Goal: Navigation & Orientation: Find specific page/section

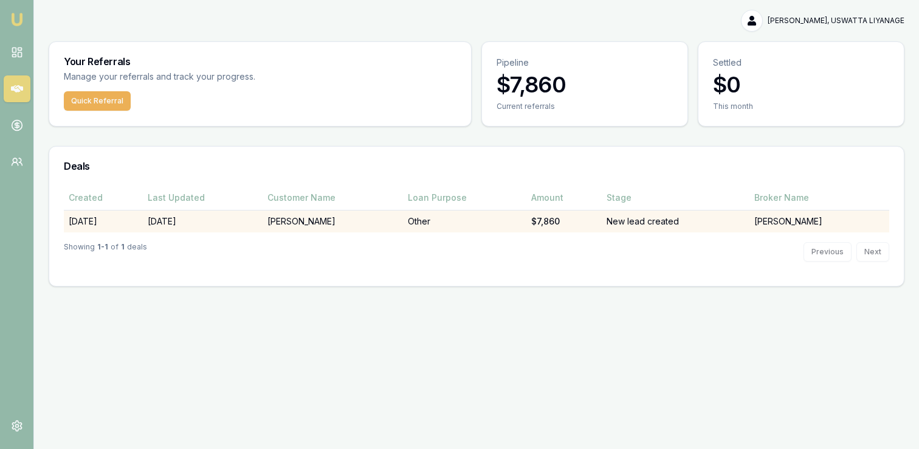
click at [772, 223] on td "[PERSON_NAME]" at bounding box center [820, 221] width 140 height 22
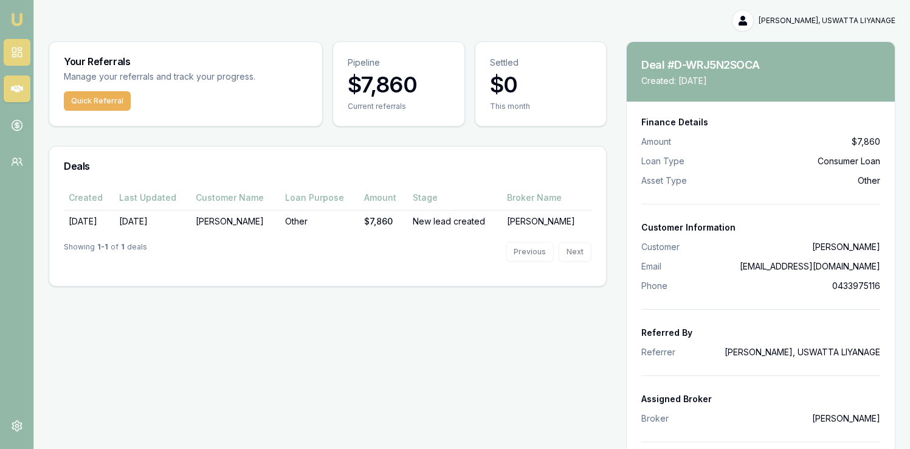
click at [11, 57] on icon at bounding box center [17, 52] width 12 height 12
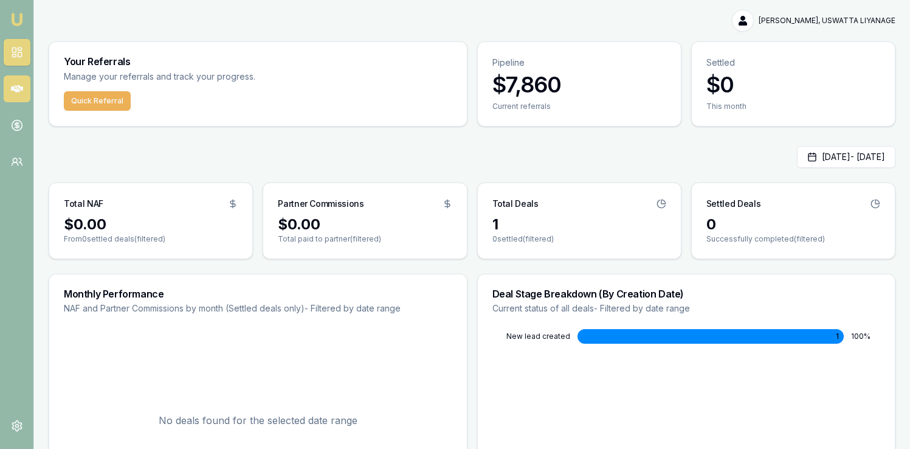
click at [19, 88] on icon at bounding box center [17, 88] width 12 height 7
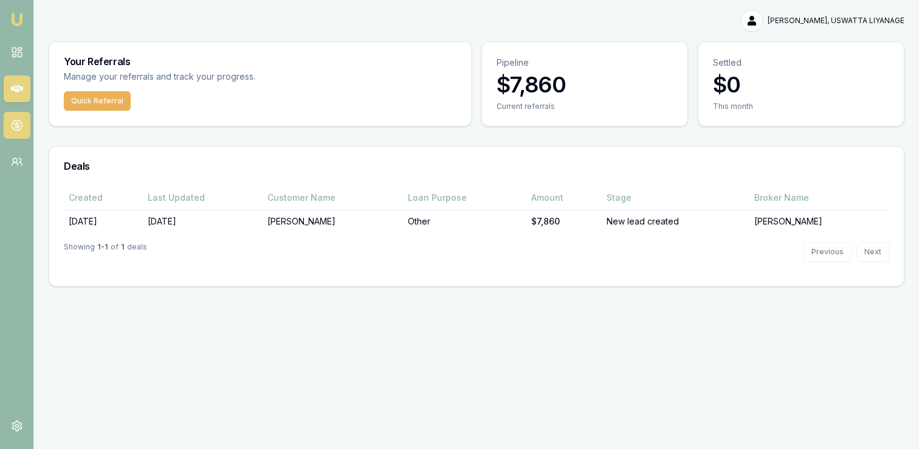
click at [9, 120] on link at bounding box center [17, 125] width 27 height 27
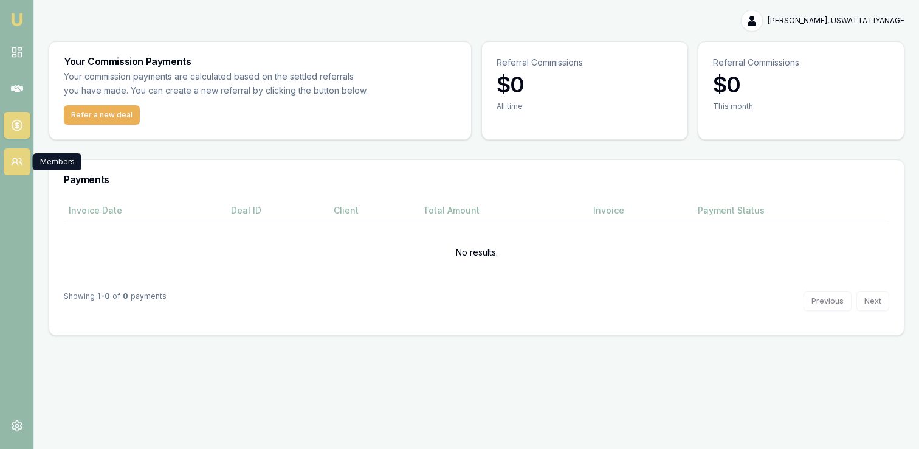
click at [21, 167] on icon at bounding box center [17, 162] width 12 height 12
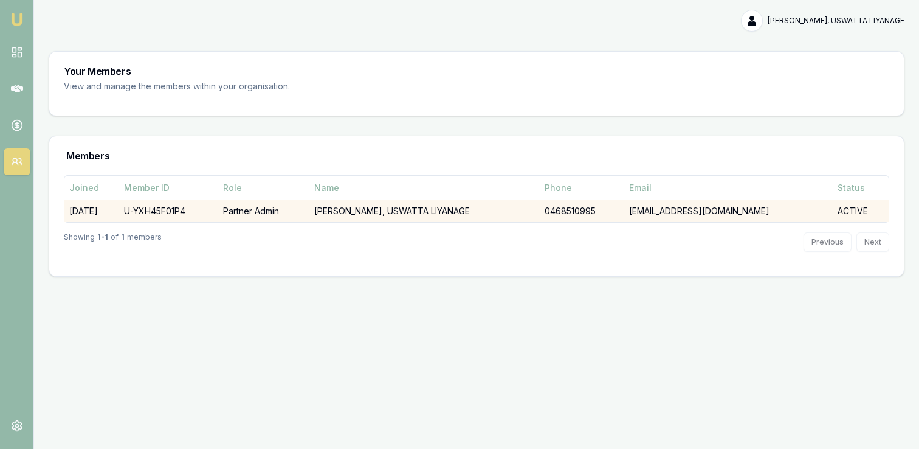
click at [119, 215] on td "[DATE]" at bounding box center [91, 211] width 55 height 22
click at [171, 217] on td "U-YXH45F01P4" at bounding box center [168, 211] width 99 height 22
click at [726, 212] on td "[EMAIL_ADDRESS][DOMAIN_NAME]" at bounding box center [728, 211] width 209 height 22
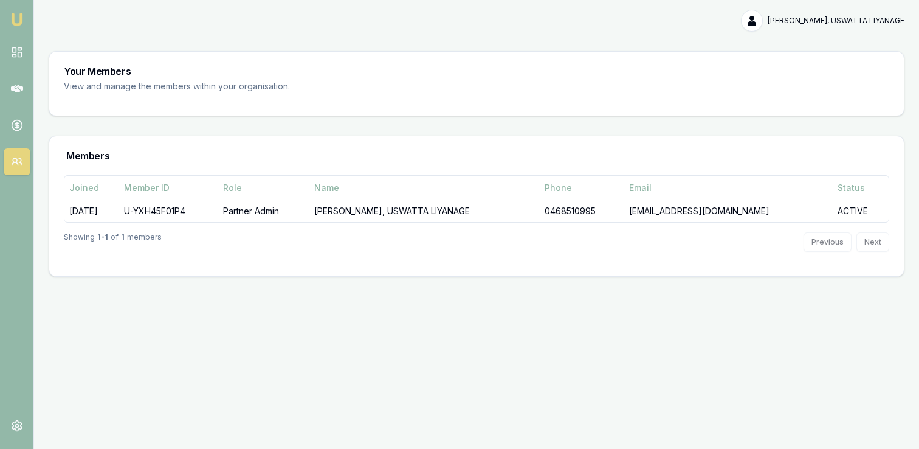
click at [15, 13] on img at bounding box center [17, 19] width 15 height 15
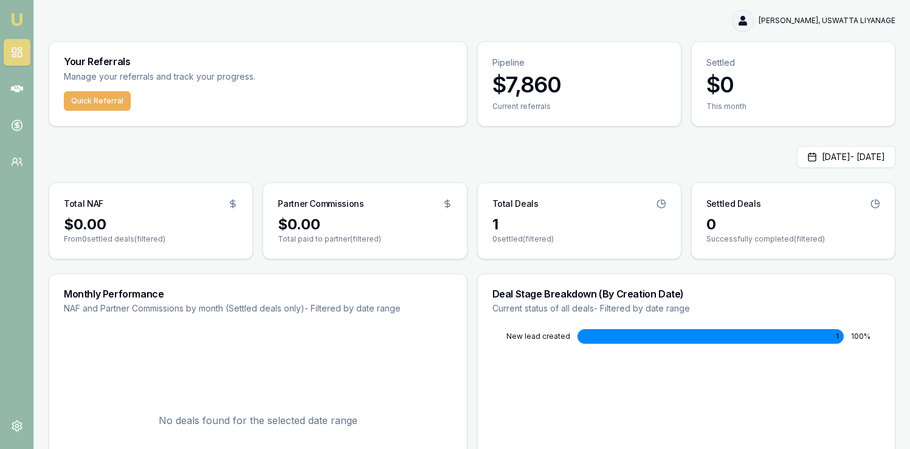
click at [754, 22] on html "Emu Money [PERSON_NAME], USWATTA LIYANAGE Toggle Menu Your Referrals Manage you…" at bounding box center [455, 224] width 910 height 449
